Goal: Transaction & Acquisition: Download file/media

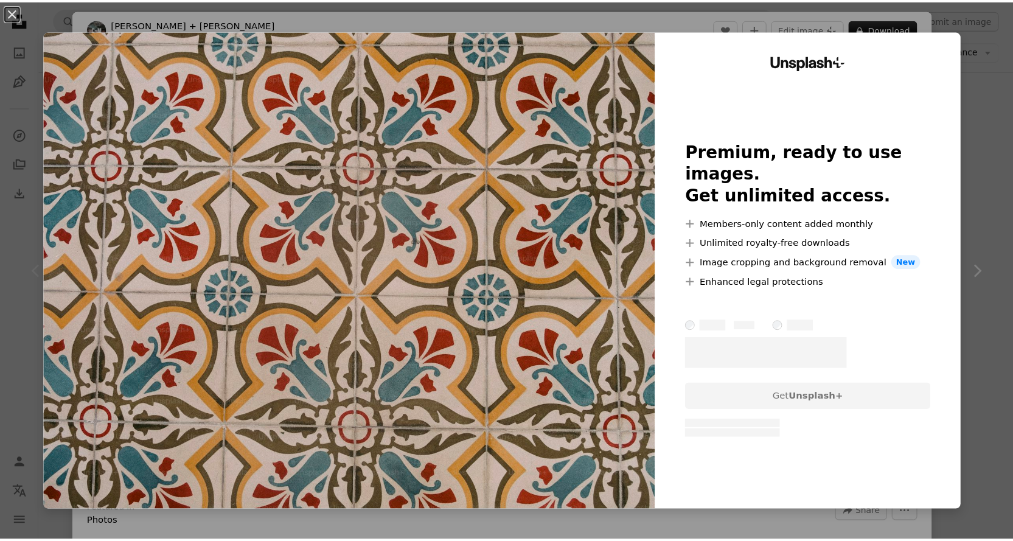
scroll to position [203, 0]
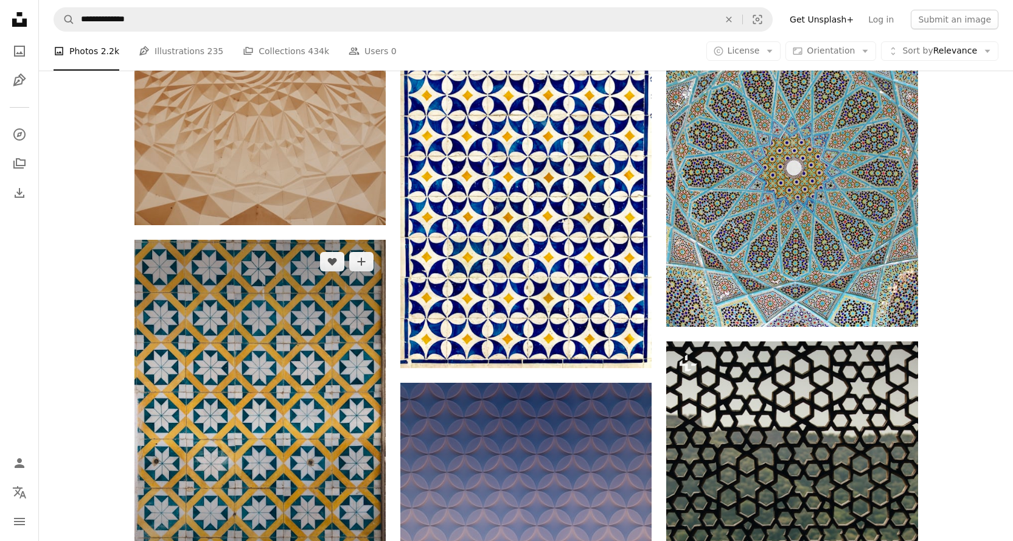
scroll to position [609, 0]
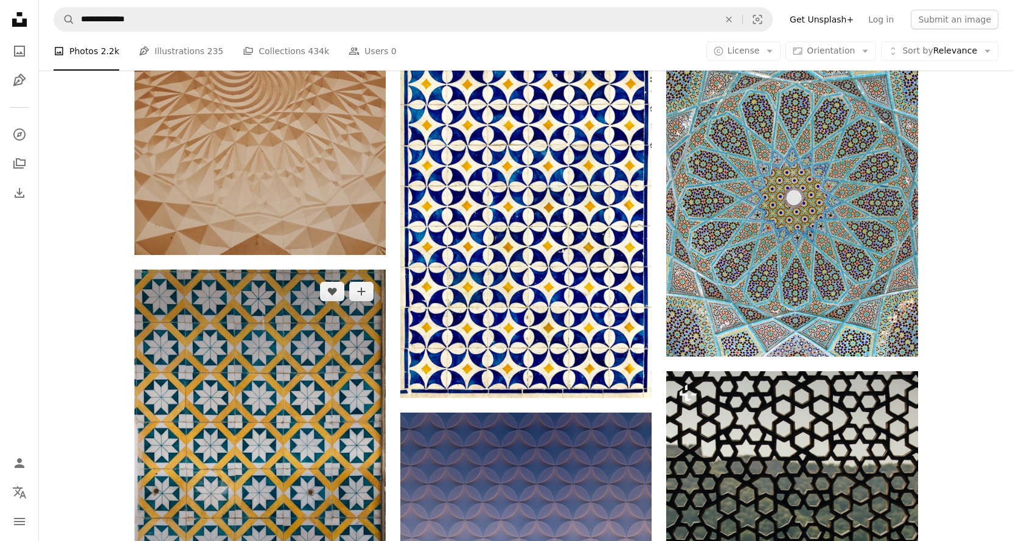
click at [248, 360] on img at bounding box center [260, 444] width 251 height 348
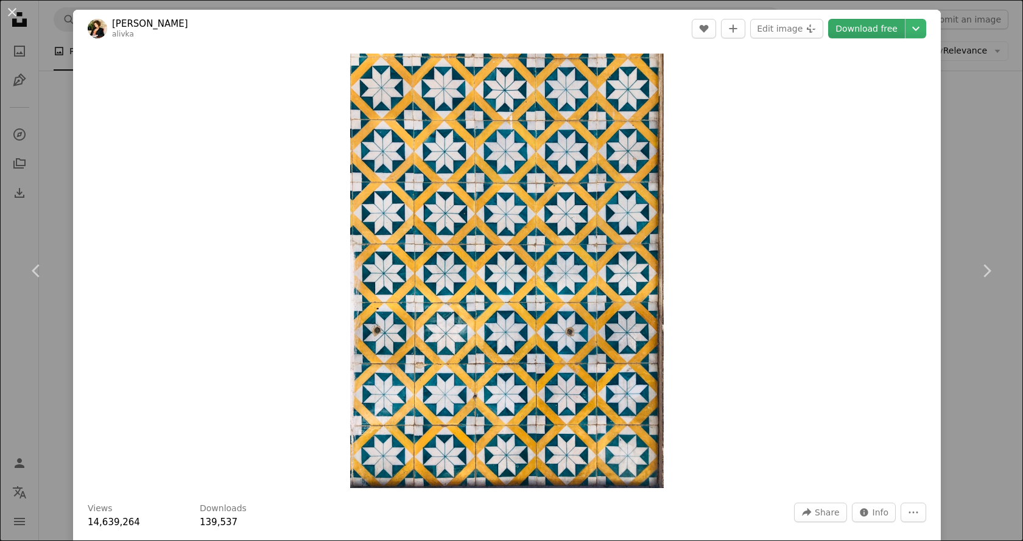
click at [849, 30] on link "Download free" at bounding box center [866, 28] width 77 height 19
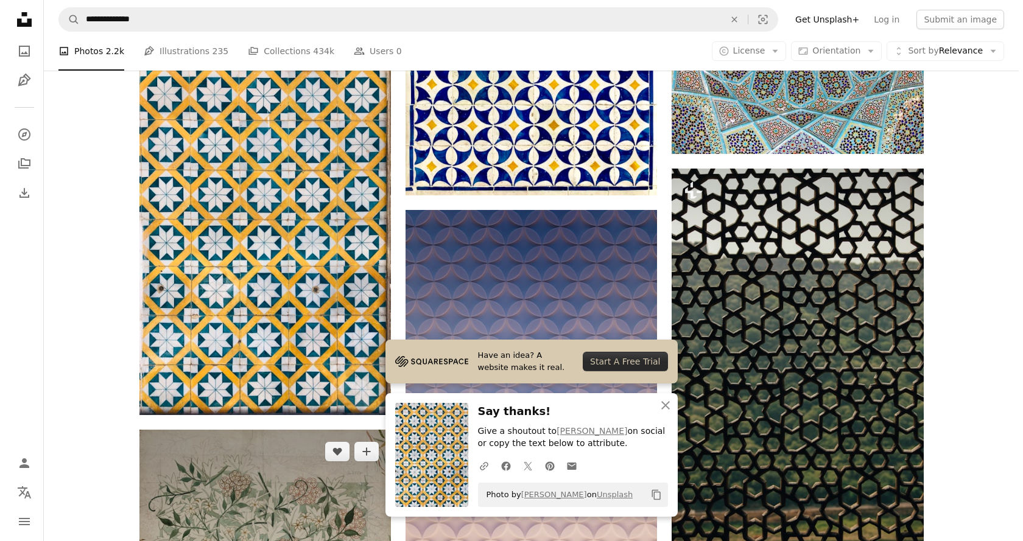
scroll to position [1522, 0]
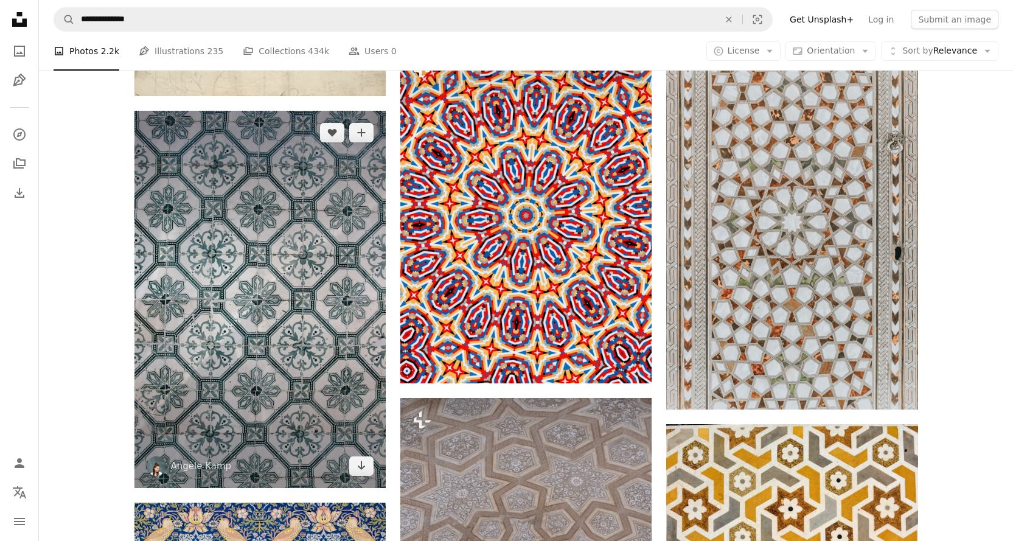
click at [298, 266] on img at bounding box center [260, 299] width 251 height 377
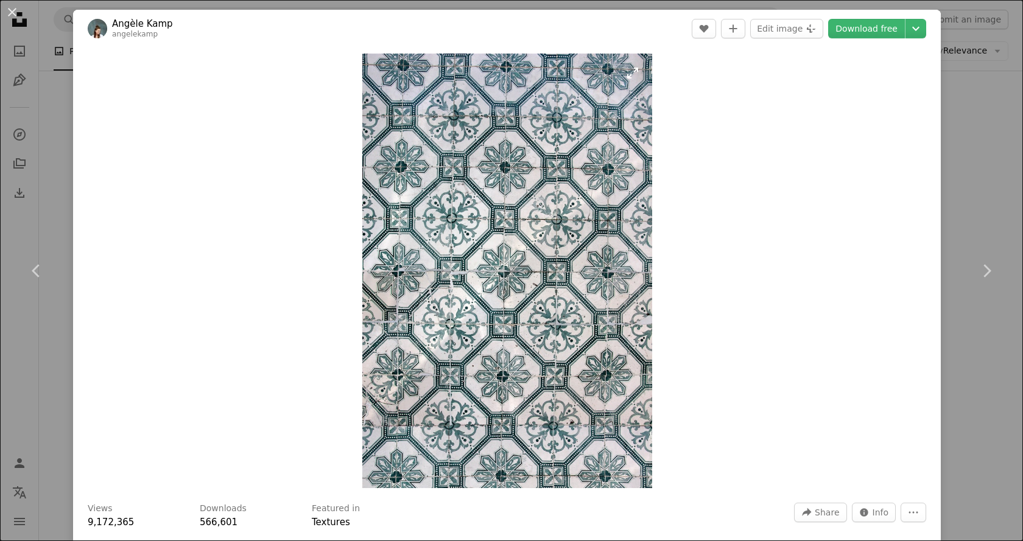
click at [502, 187] on img "Zoom in on this image" at bounding box center [507, 271] width 290 height 435
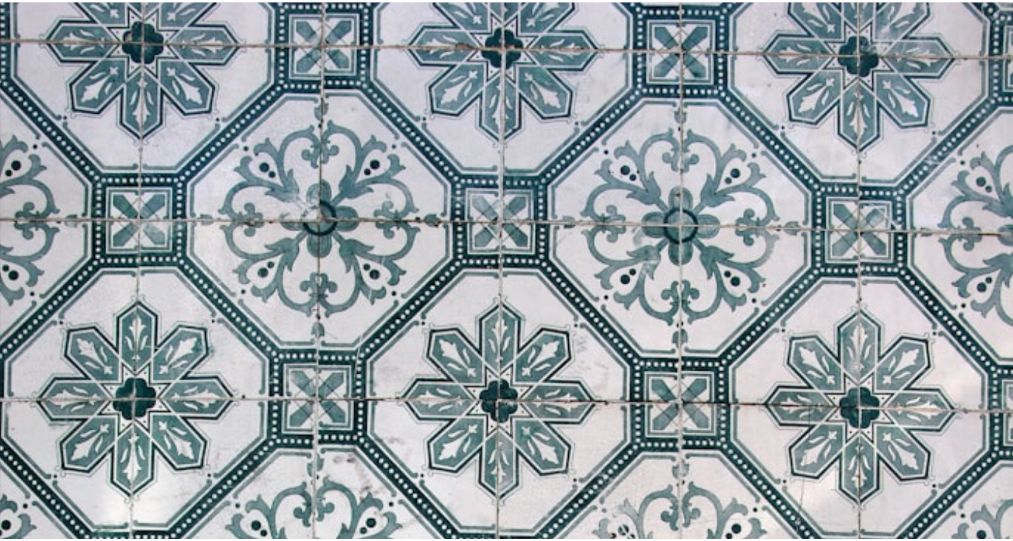
scroll to position [484, 0]
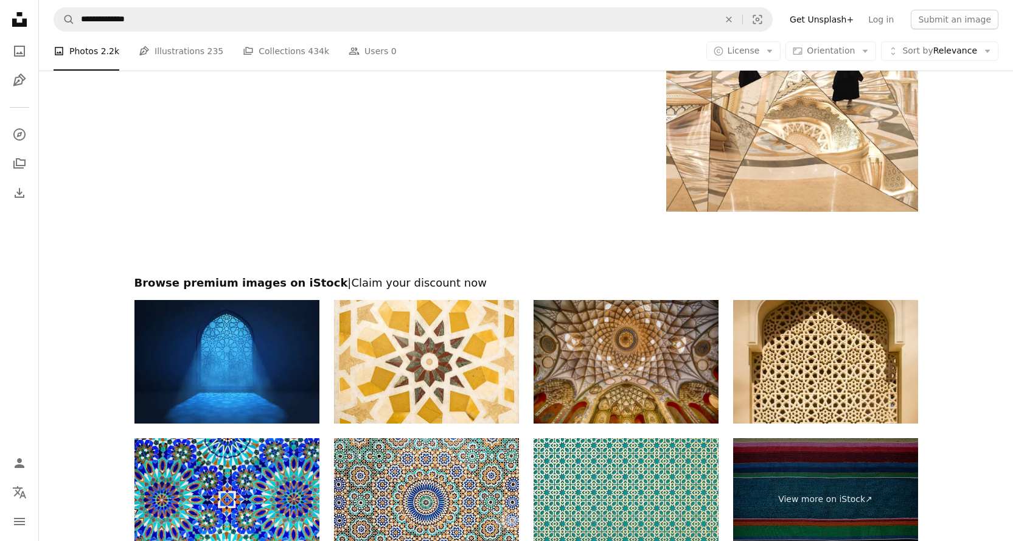
scroll to position [5117, 0]
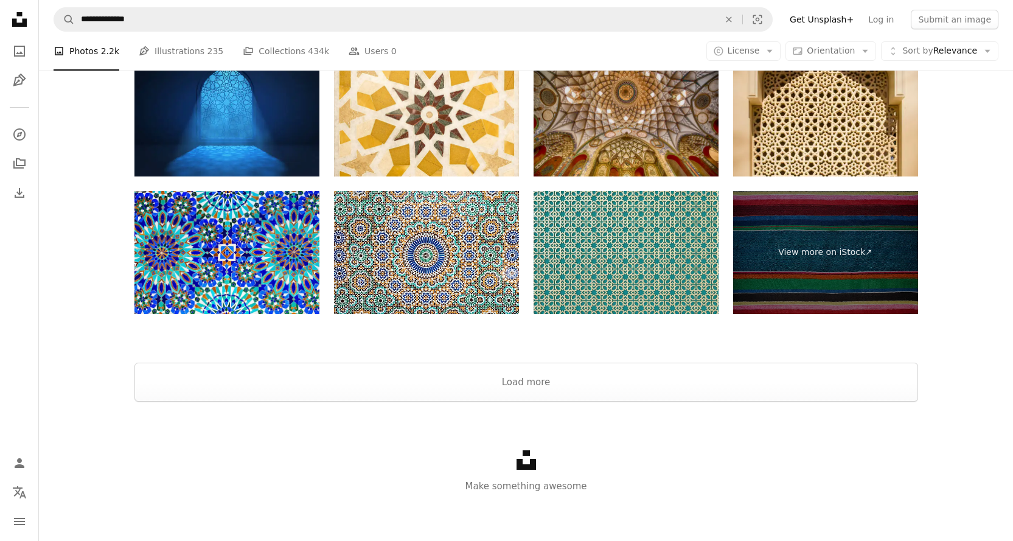
click at [659, 238] on img at bounding box center [626, 253] width 185 height 124
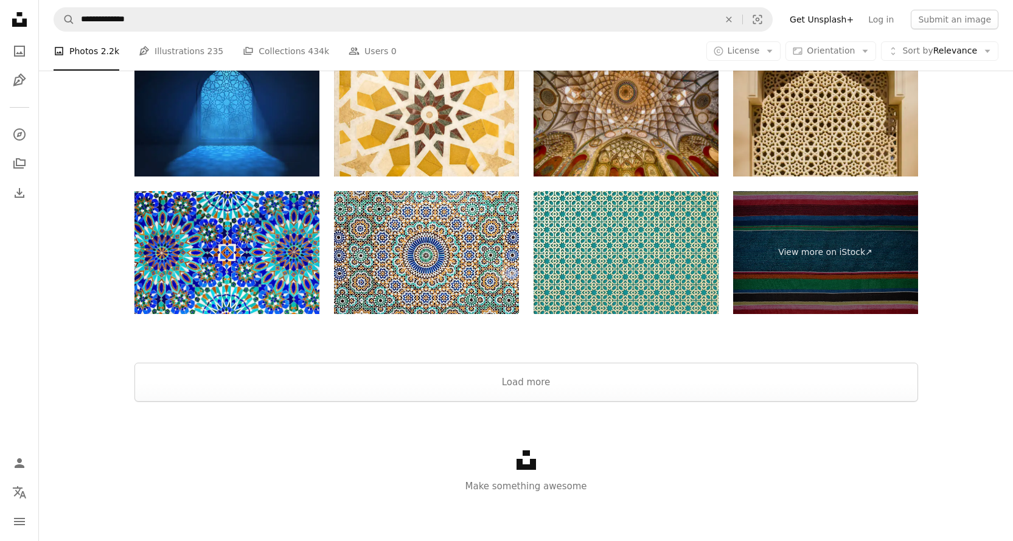
click at [809, 131] on img at bounding box center [825, 115] width 185 height 124
